Goal: Find specific page/section: Find specific page/section

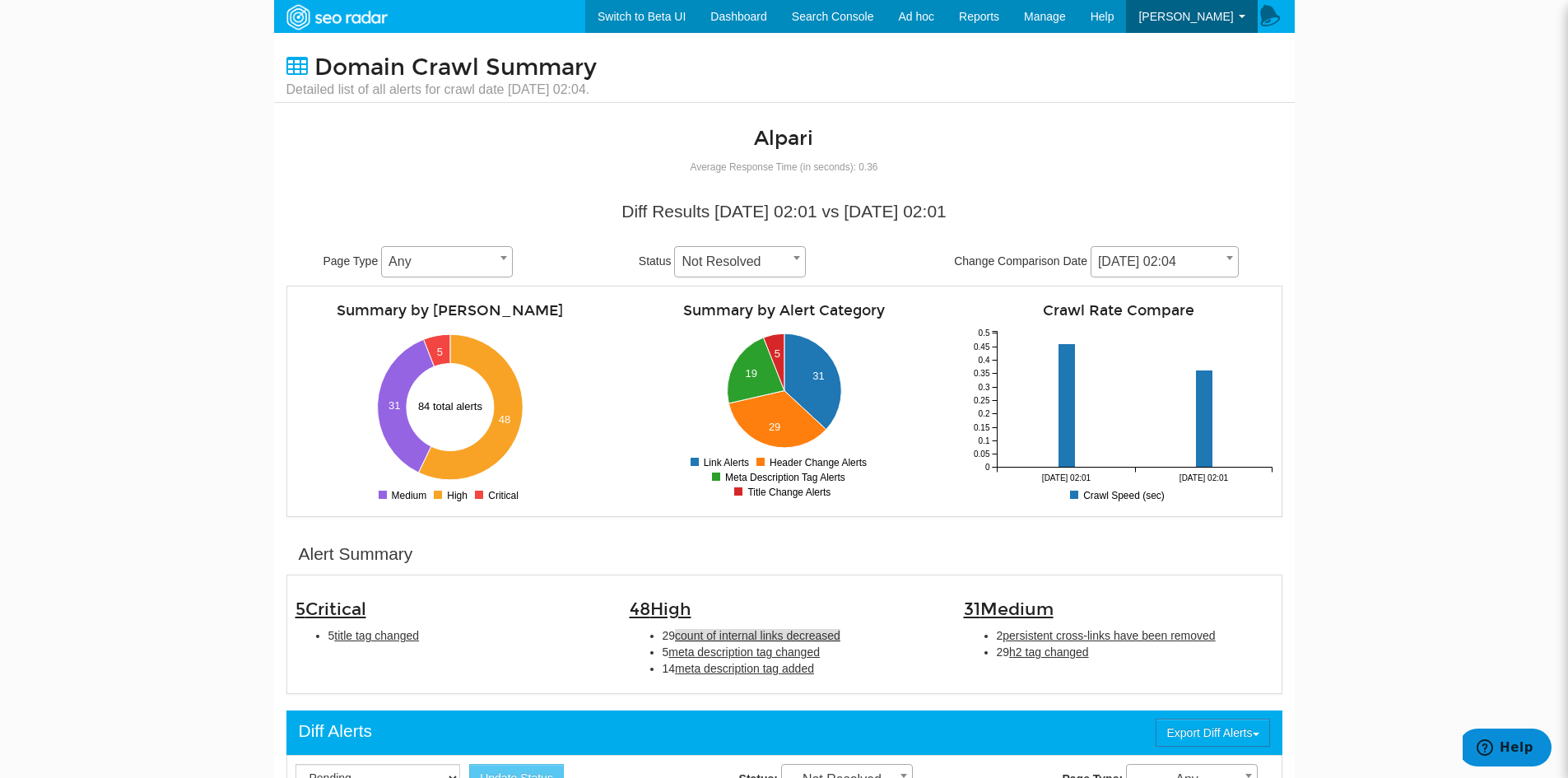
click at [532, 76] on span "Domain Crawl Summary" at bounding box center [456, 68] width 282 height 28
click at [373, 23] on img at bounding box center [336, 18] width 113 height 30
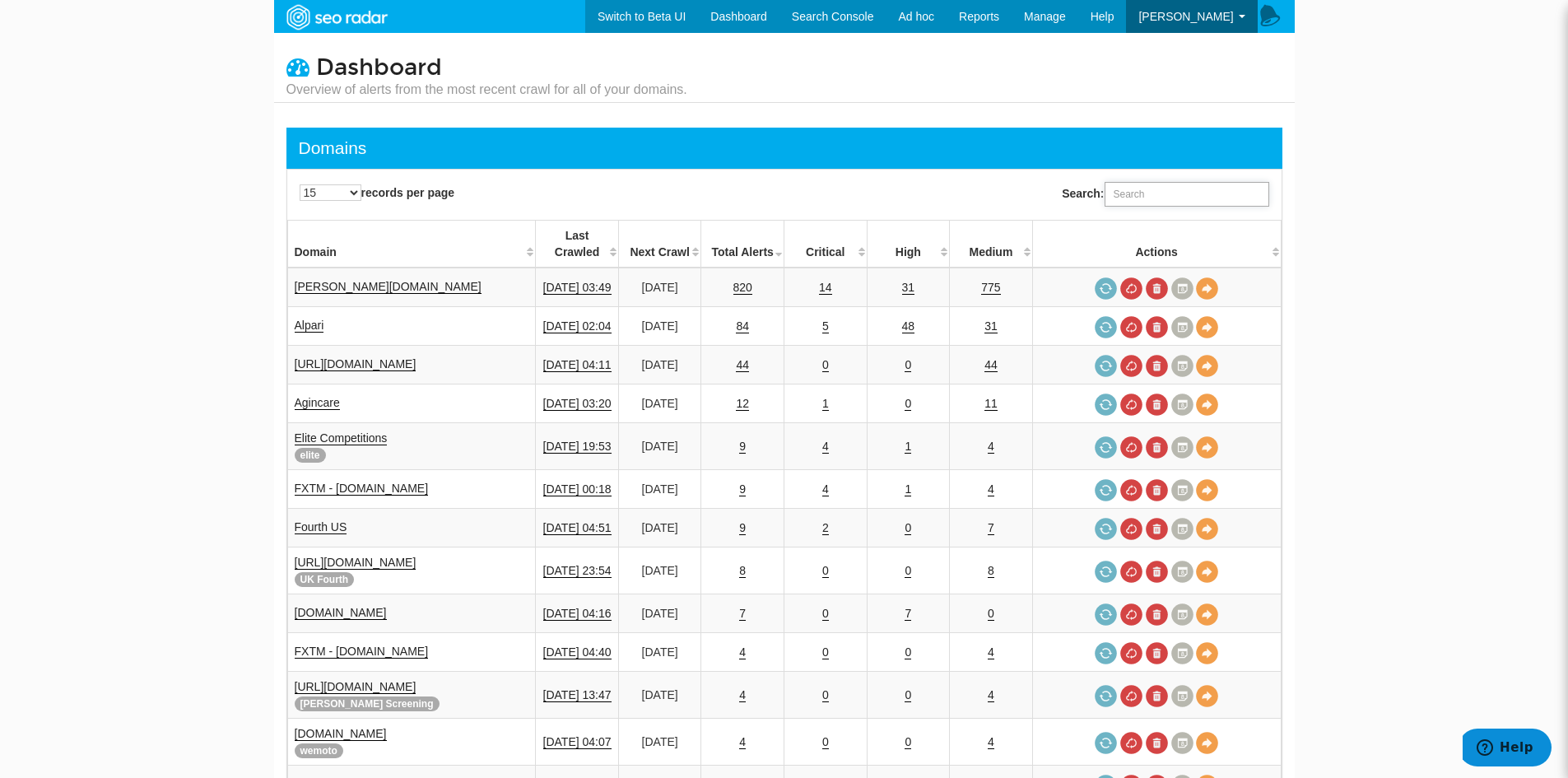
click at [1166, 188] on input "Search:" at bounding box center [1186, 194] width 164 height 25
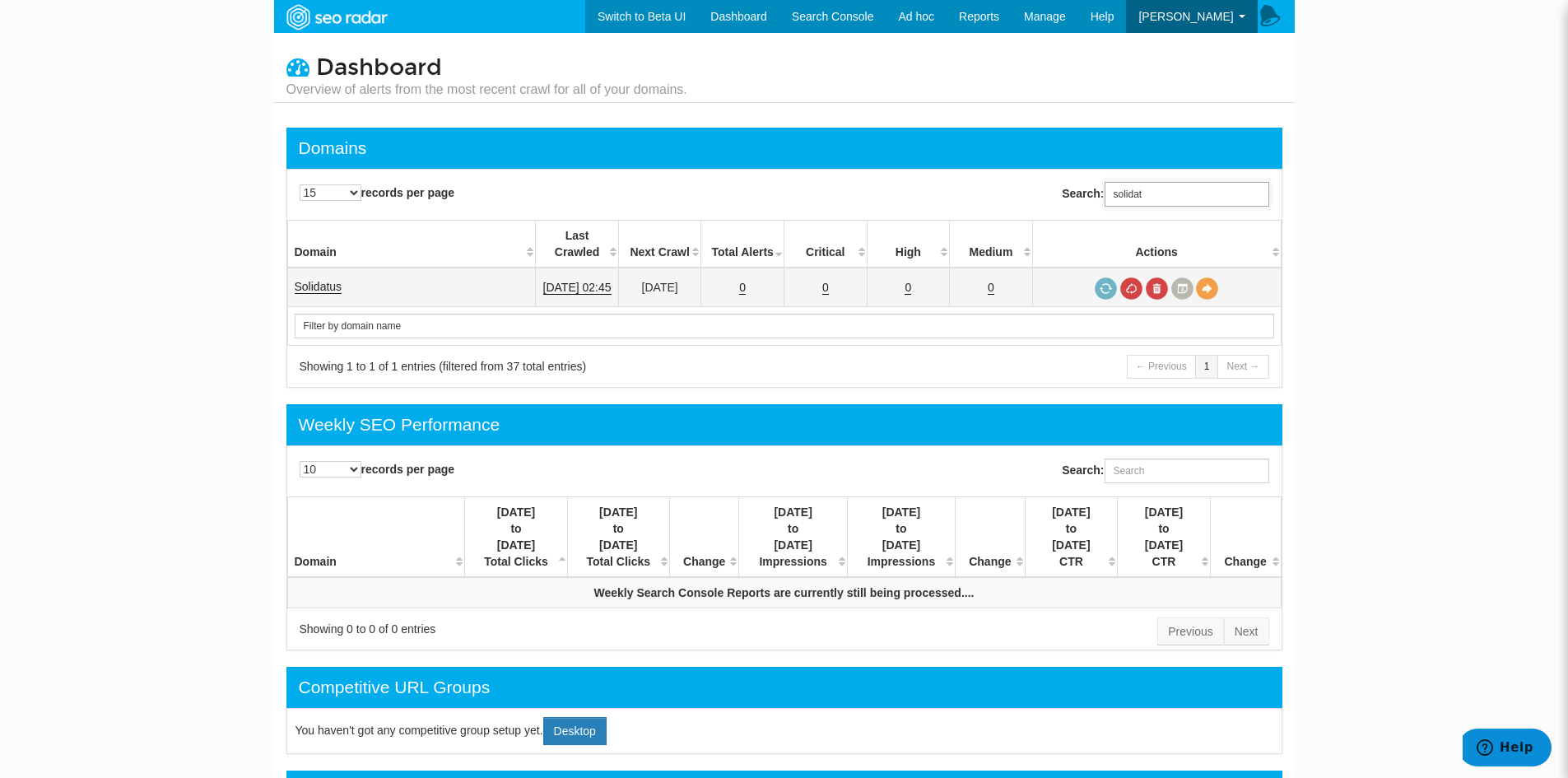
type input "solidat"
click at [312, 279] on link "Solidatus" at bounding box center [317, 286] width 47 height 14
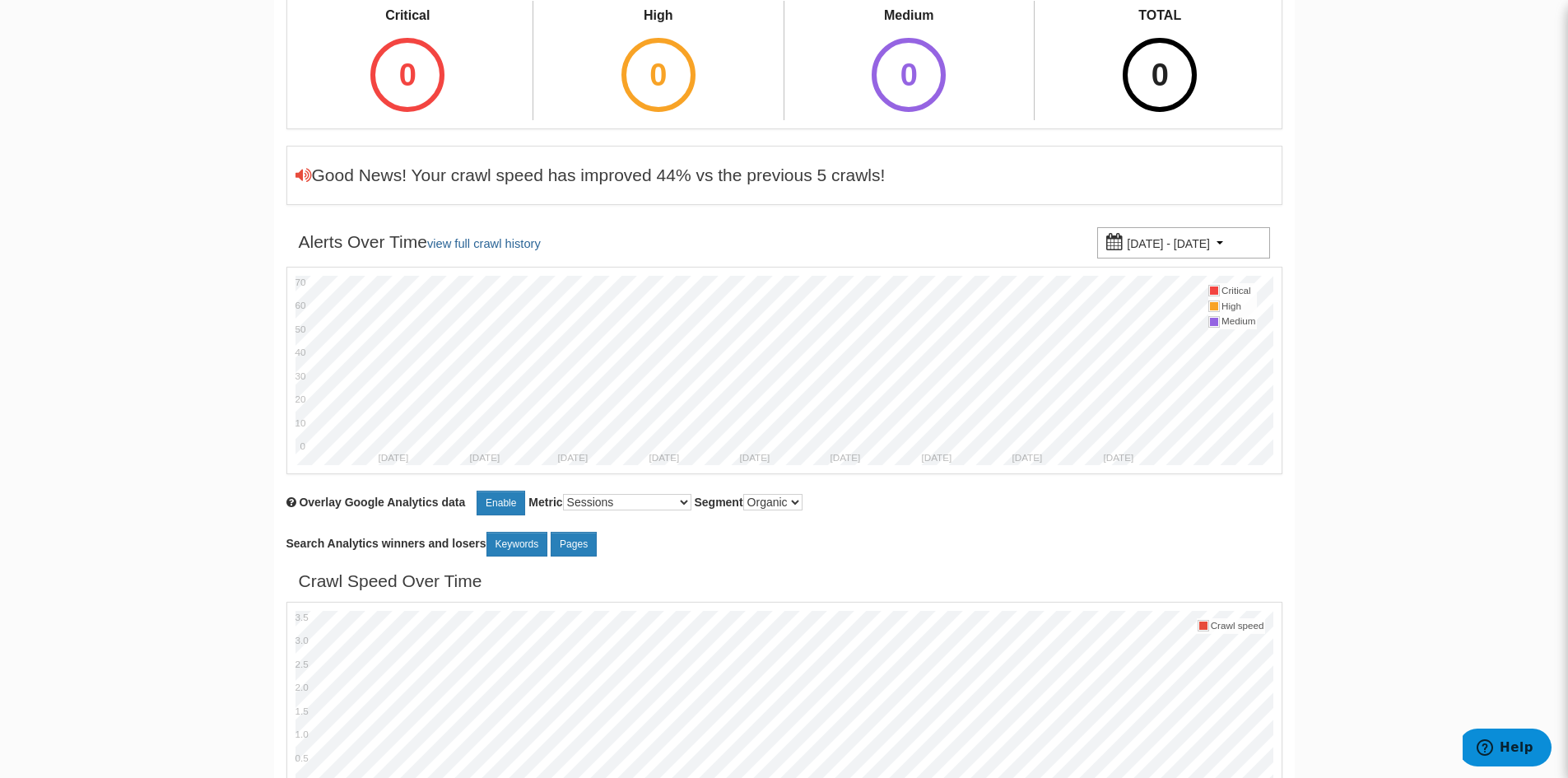
scroll to position [411, 0]
